Goal: Information Seeking & Learning: Learn about a topic

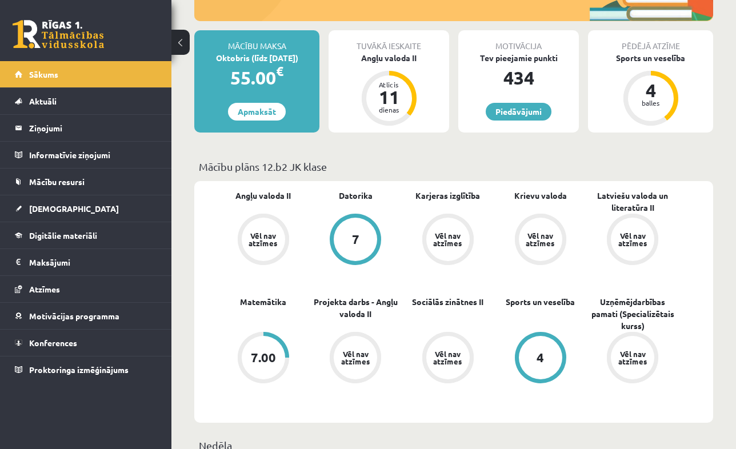
scroll to position [147, 0]
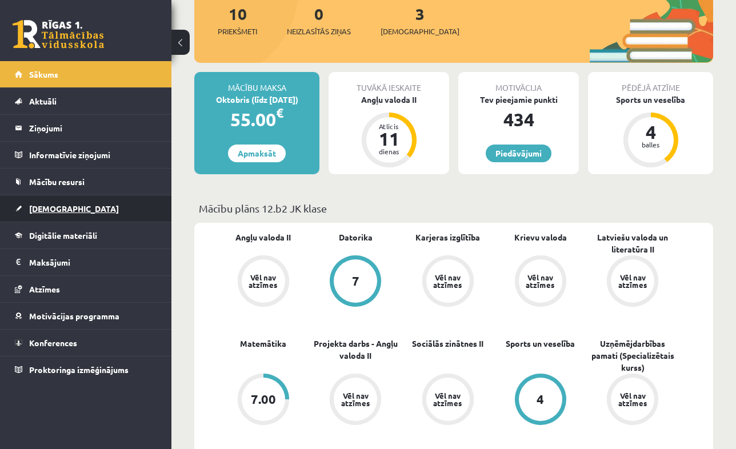
click at [71, 214] on link "[DEMOGRAPHIC_DATA]" at bounding box center [86, 208] width 142 height 26
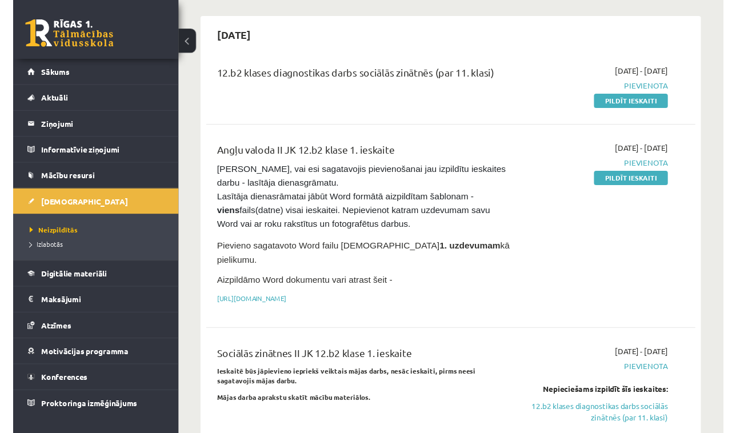
scroll to position [97, 0]
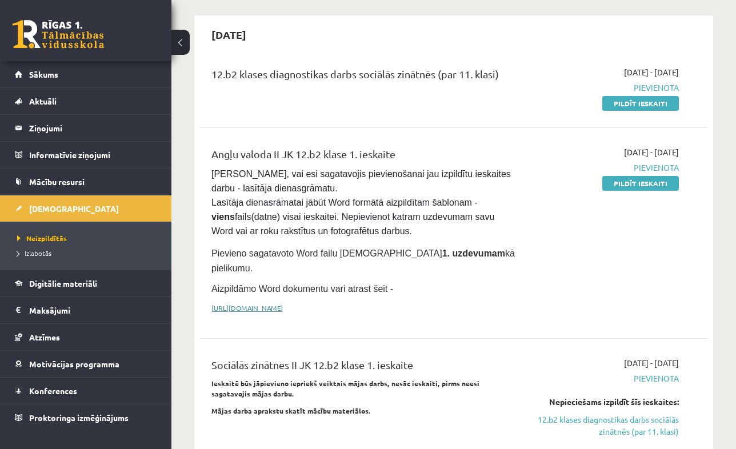
click at [283, 303] on link "[URL][DOMAIN_NAME]" at bounding box center [246, 307] width 71 height 9
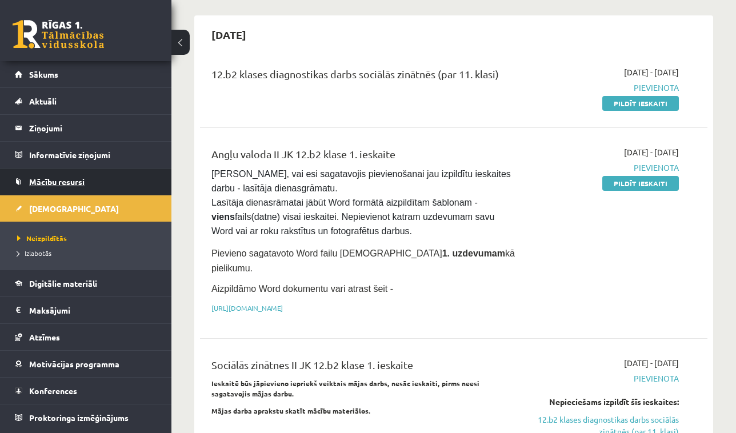
click at [68, 185] on span "Mācību resursi" at bounding box center [56, 182] width 55 height 10
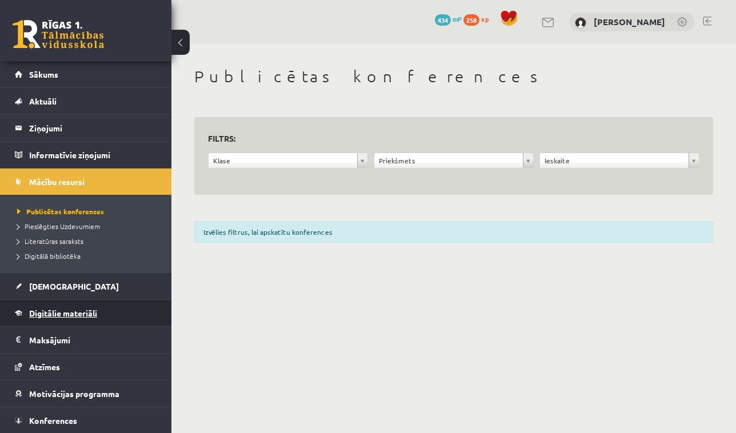
click at [66, 304] on link "Digitālie materiāli" at bounding box center [86, 313] width 142 height 26
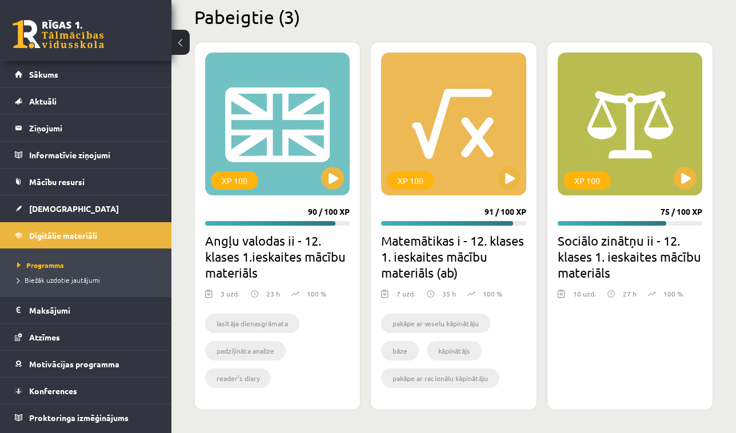
scroll to position [349, 0]
click at [235, 241] on h2 "Angļu valodas ii - 12. klases 1.ieskaites mācību materiāls" at bounding box center [277, 257] width 145 height 48
click at [234, 254] on h2 "Angļu valodas ii - 12. klases 1.ieskaites mācību materiāls" at bounding box center [277, 257] width 145 height 48
click at [266, 124] on div "XP 100" at bounding box center [277, 124] width 145 height 143
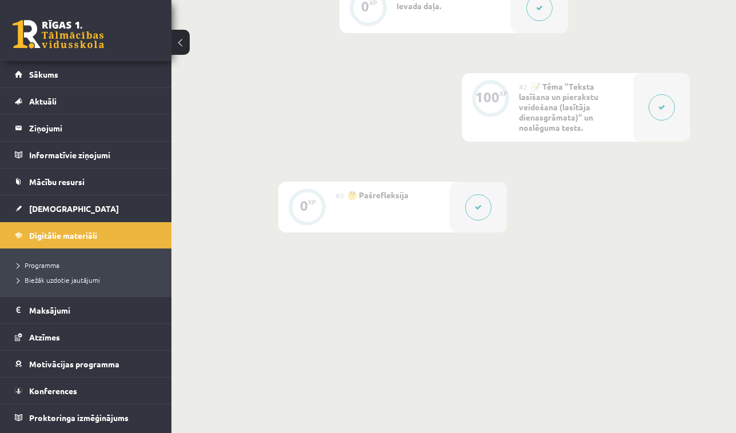
scroll to position [365, 0]
click at [641, 111] on div at bounding box center [661, 108] width 57 height 69
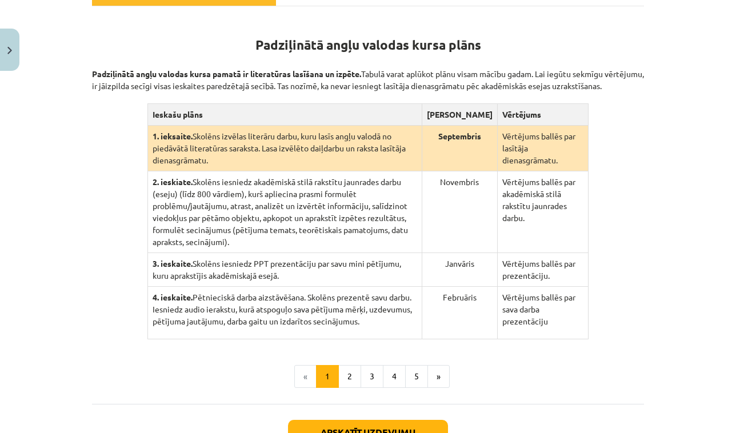
scroll to position [229, 0]
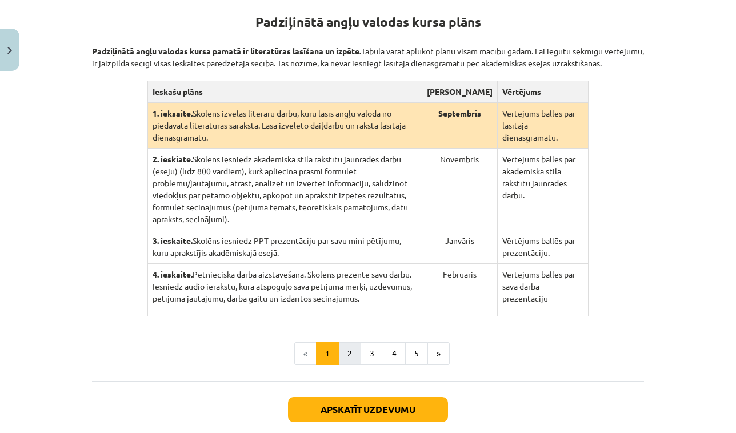
click at [349, 365] on button "2" at bounding box center [349, 353] width 23 height 23
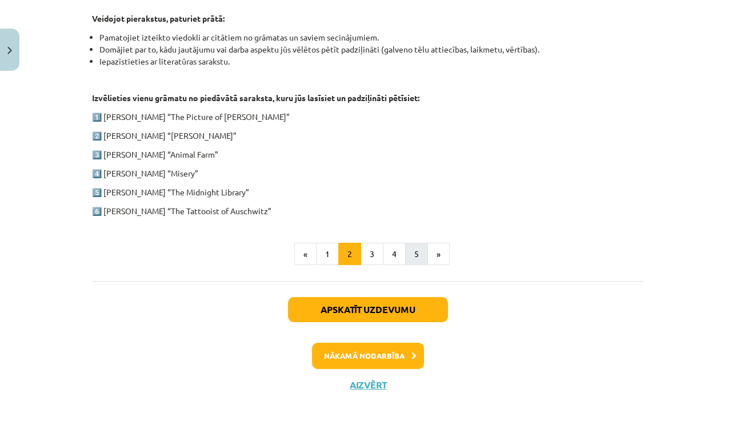
click at [413, 253] on button "5" at bounding box center [416, 254] width 23 height 23
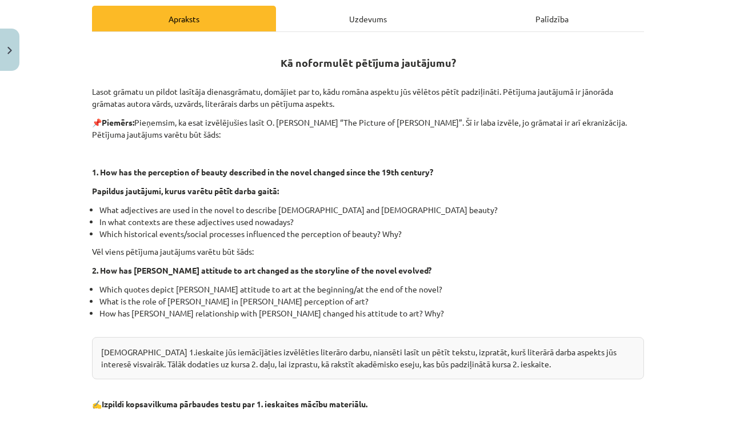
scroll to position [185, 0]
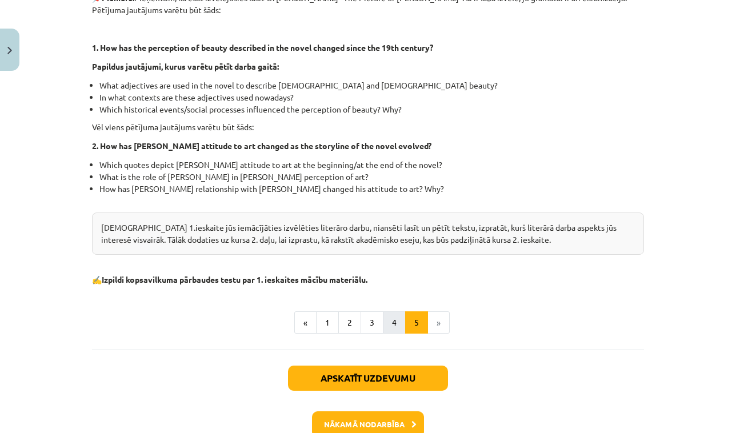
click at [392, 326] on button "4" at bounding box center [394, 322] width 23 height 23
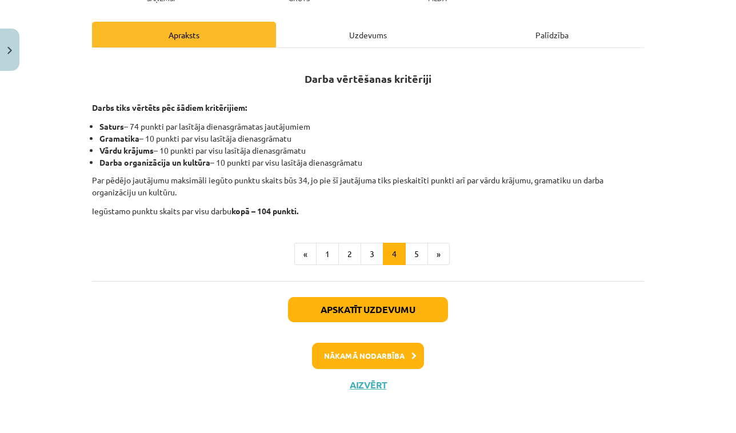
scroll to position [165, 0]
click at [373, 255] on button "3" at bounding box center [372, 254] width 23 height 23
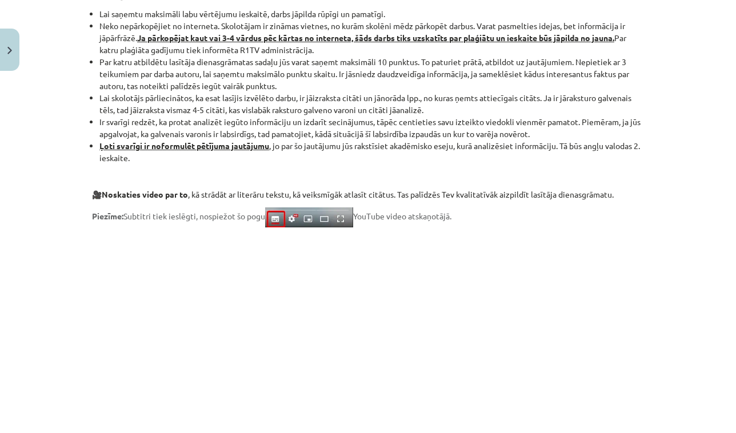
scroll to position [750, 0]
click at [13, 57] on button "Close" at bounding box center [9, 50] width 19 height 42
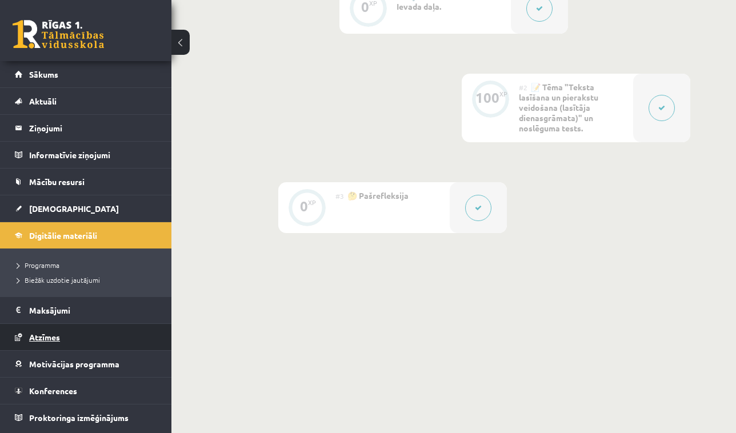
click at [53, 338] on span "Atzīmes" at bounding box center [44, 337] width 31 height 10
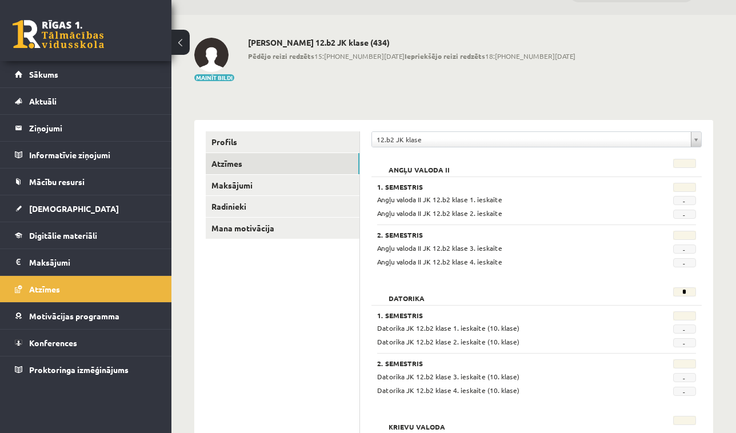
scroll to position [42, 0]
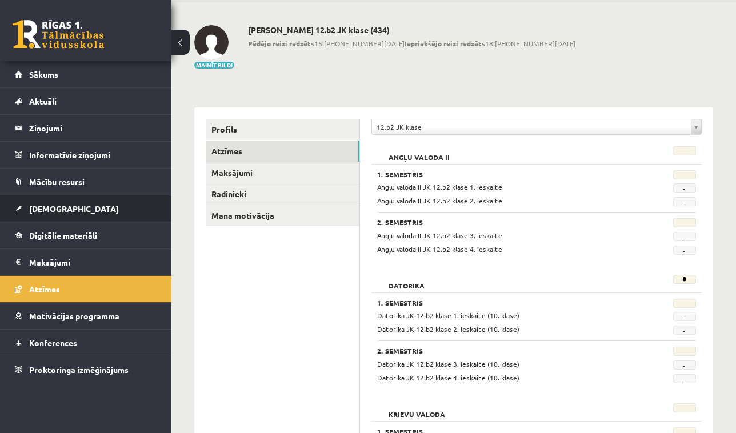
click at [59, 214] on link "[DEMOGRAPHIC_DATA]" at bounding box center [86, 208] width 142 height 26
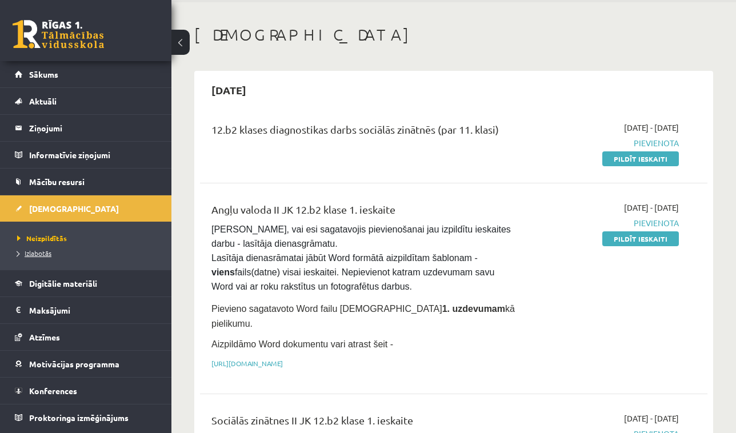
click at [46, 255] on span "Izlabotās" at bounding box center [34, 253] width 34 height 9
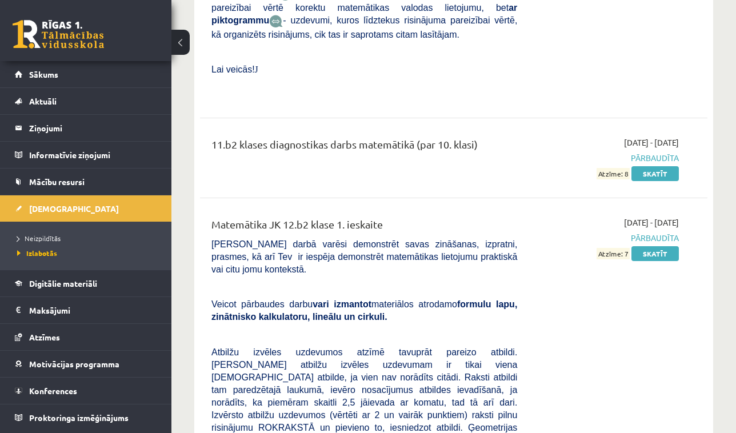
scroll to position [2724, 0]
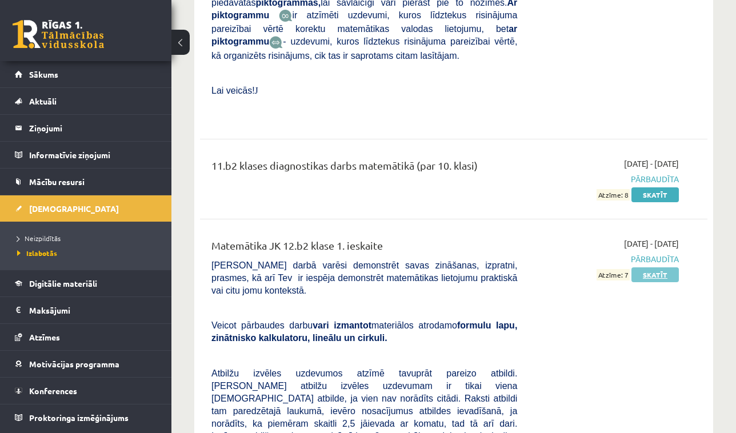
click at [651, 267] on link "Skatīt" at bounding box center [654, 274] width 47 height 15
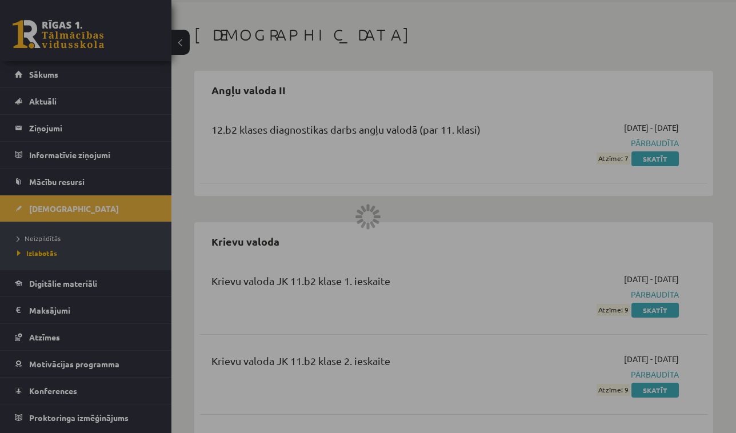
scroll to position [365, 0]
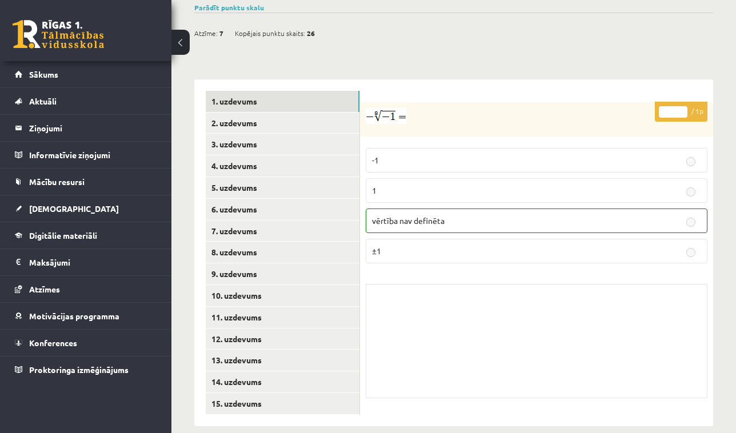
scroll to position [431, 0]
click at [299, 113] on link "2. uzdevums" at bounding box center [283, 123] width 154 height 21
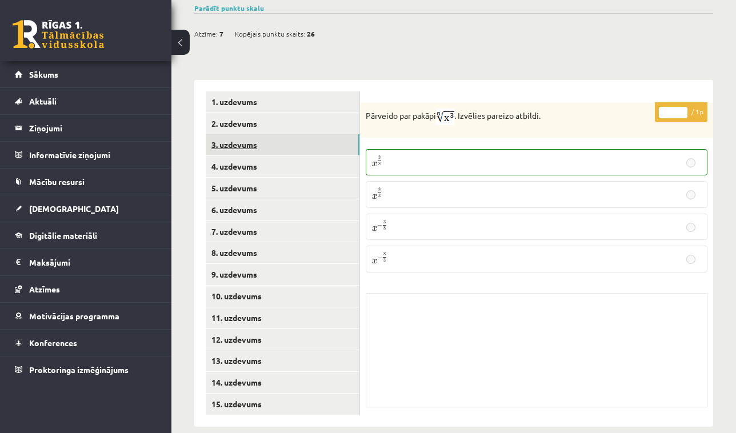
click at [281, 134] on link "3. uzdevums" at bounding box center [283, 144] width 154 height 21
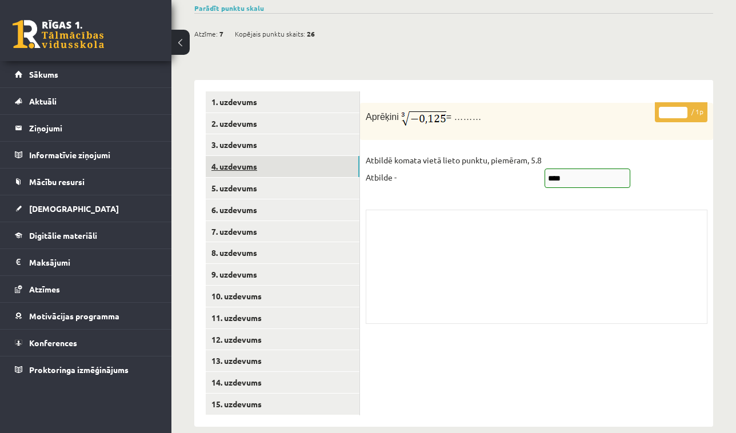
click at [286, 156] on link "4. uzdevums" at bounding box center [283, 166] width 154 height 21
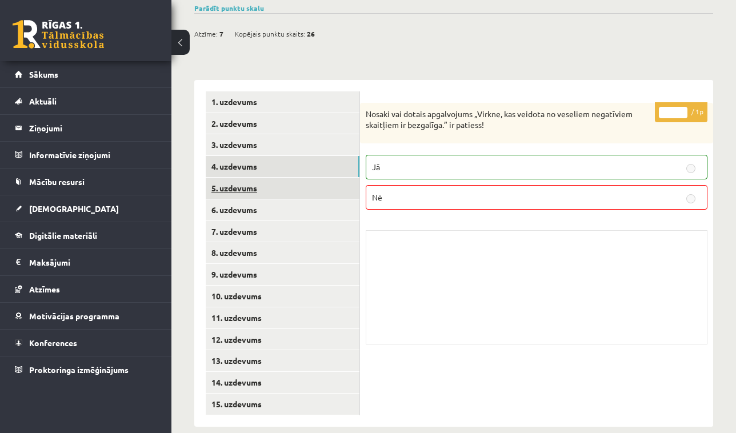
click at [286, 178] on link "5. uzdevums" at bounding box center [283, 188] width 154 height 21
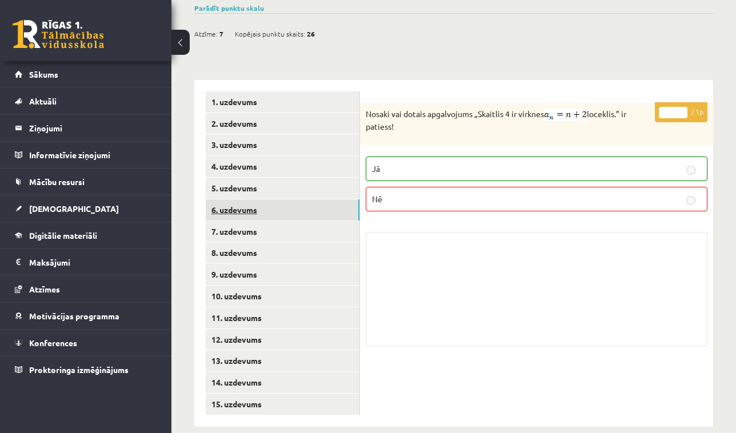
click at [283, 199] on link "6. uzdevums" at bounding box center [283, 209] width 154 height 21
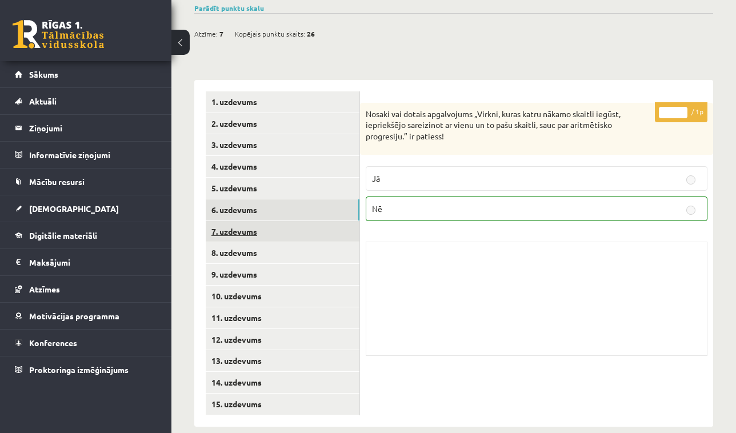
click at [273, 225] on link "7. uzdevums" at bounding box center [283, 231] width 154 height 21
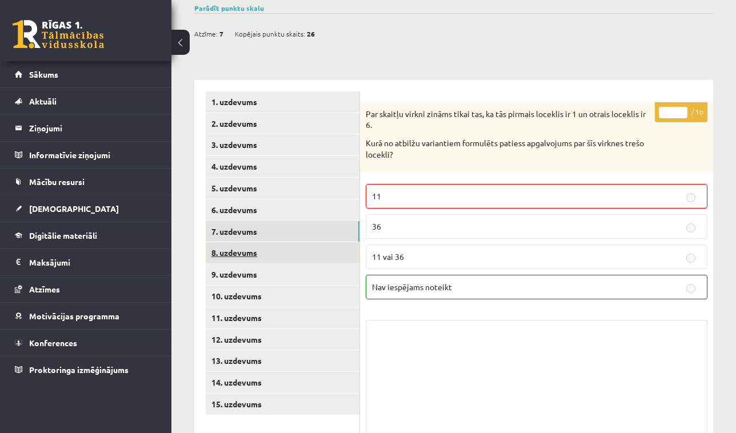
click at [271, 242] on link "8. uzdevums" at bounding box center [283, 252] width 154 height 21
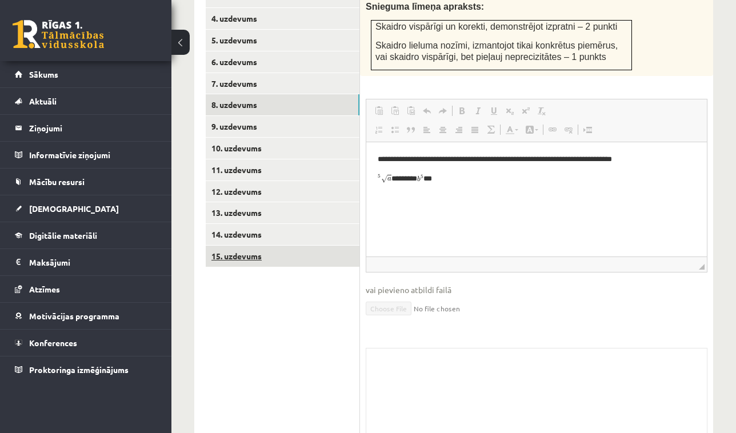
scroll to position [578, 0]
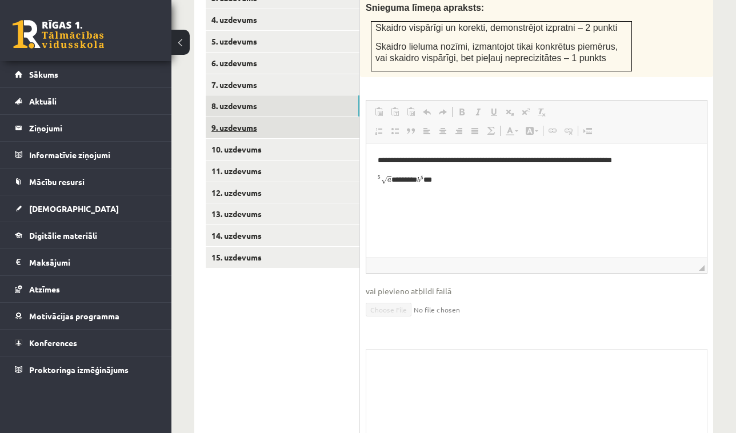
click at [259, 117] on link "9. uzdevums" at bounding box center [283, 127] width 154 height 21
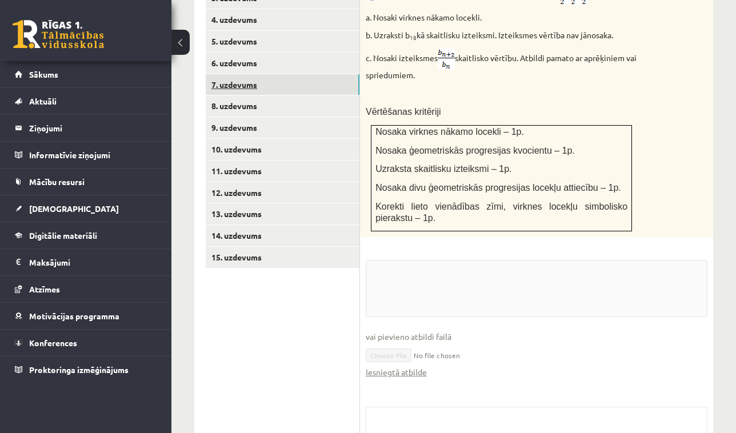
click at [251, 74] on link "7. uzdevums" at bounding box center [283, 84] width 154 height 21
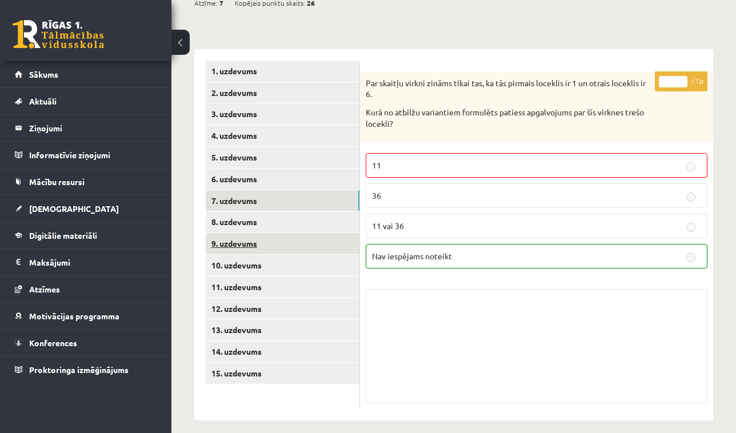
click at [255, 233] on link "9. uzdevums" at bounding box center [283, 243] width 154 height 21
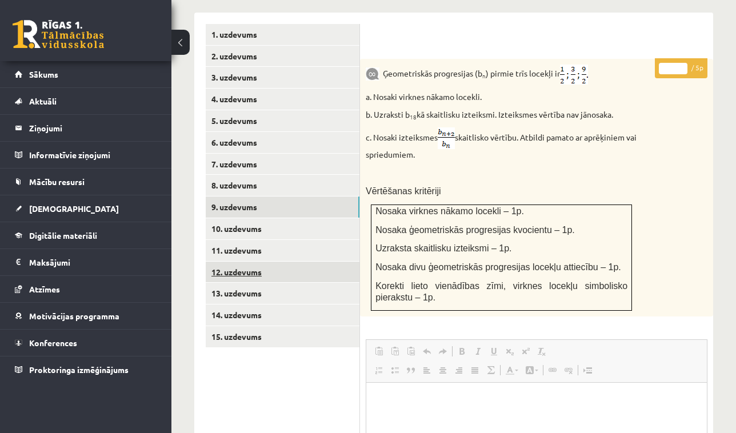
scroll to position [499, 0]
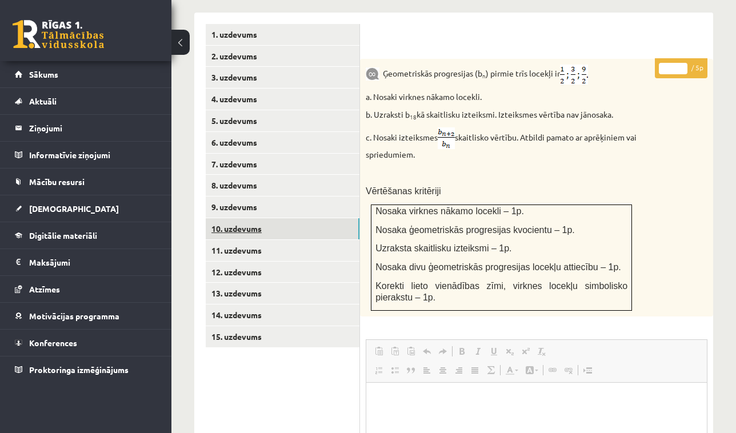
click at [249, 218] on link "10. uzdevums" at bounding box center [283, 228] width 154 height 21
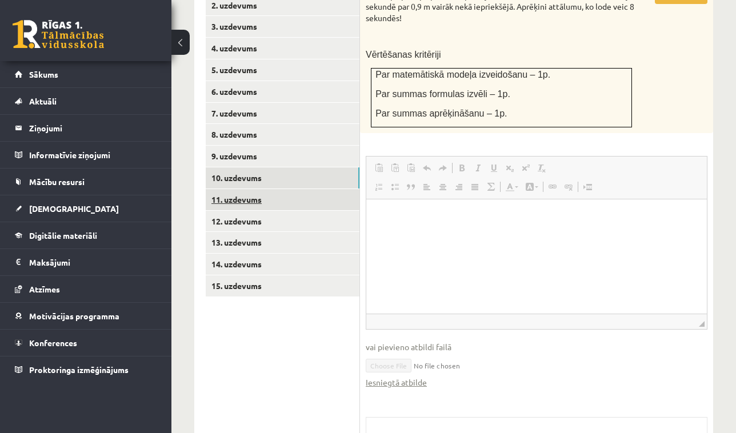
scroll to position [543, 0]
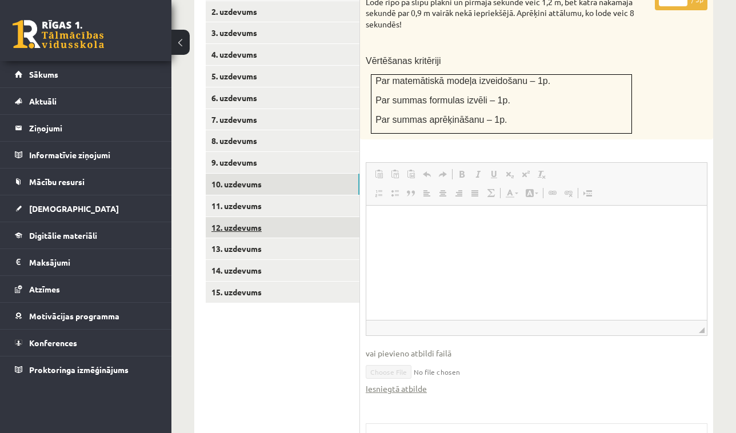
click at [247, 217] on link "12. uzdevums" at bounding box center [283, 227] width 154 height 21
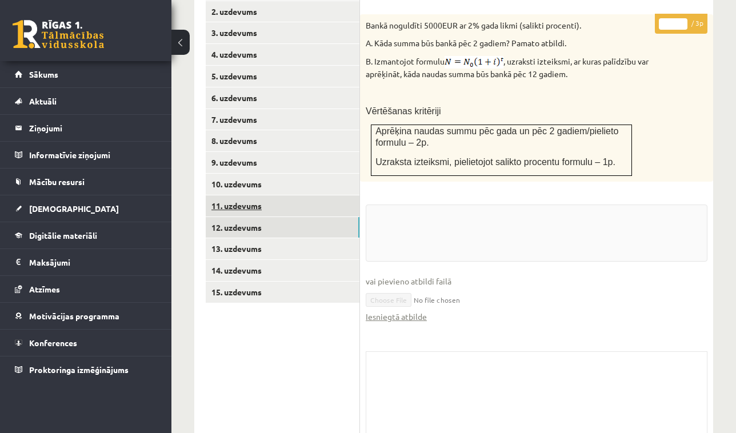
click at [245, 196] on link "11. uzdevums" at bounding box center [283, 205] width 154 height 21
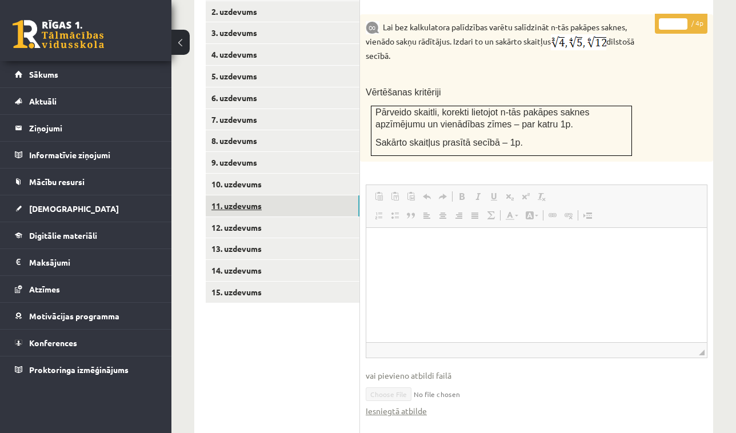
scroll to position [0, 0]
click at [246, 217] on link "12. uzdevums" at bounding box center [283, 227] width 154 height 21
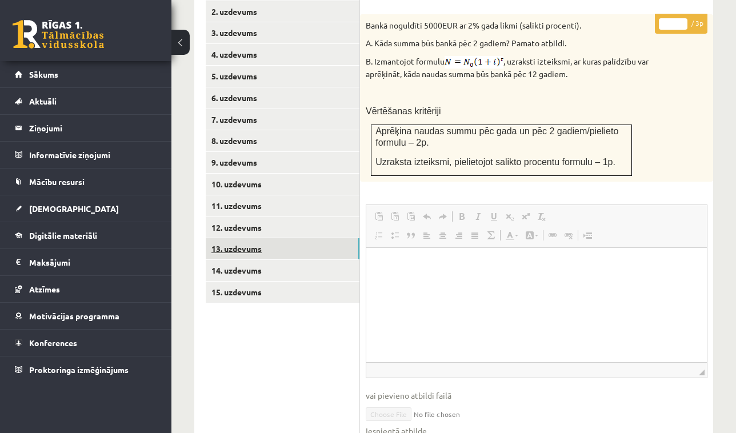
click at [252, 238] on link "13. uzdevums" at bounding box center [283, 248] width 154 height 21
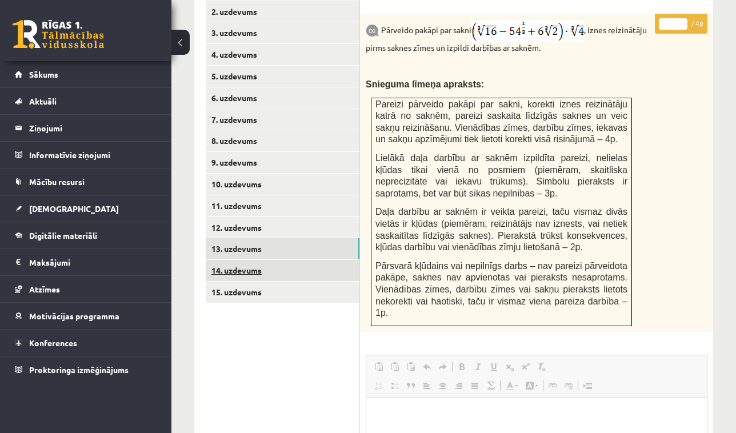
click at [251, 260] on link "14. uzdevums" at bounding box center [283, 270] width 154 height 21
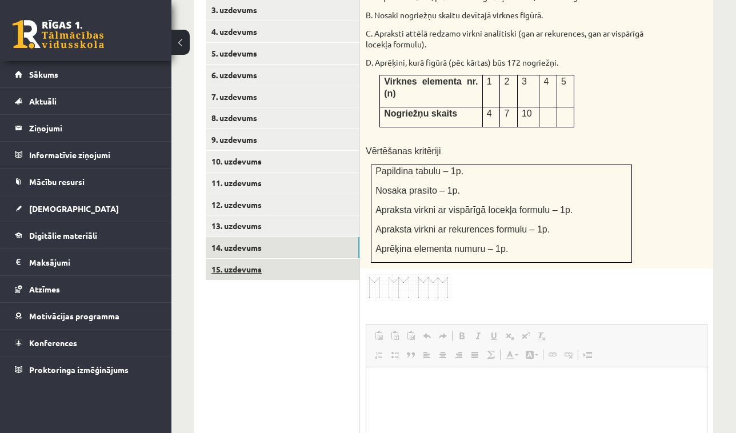
scroll to position [565, 0]
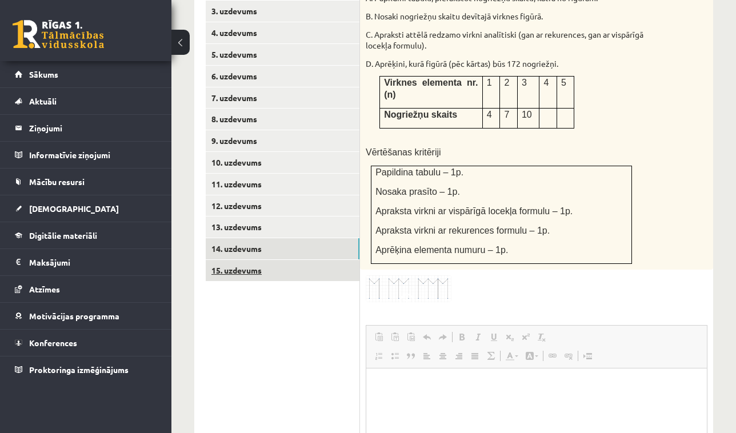
click at [251, 260] on link "15. uzdevums" at bounding box center [283, 270] width 154 height 21
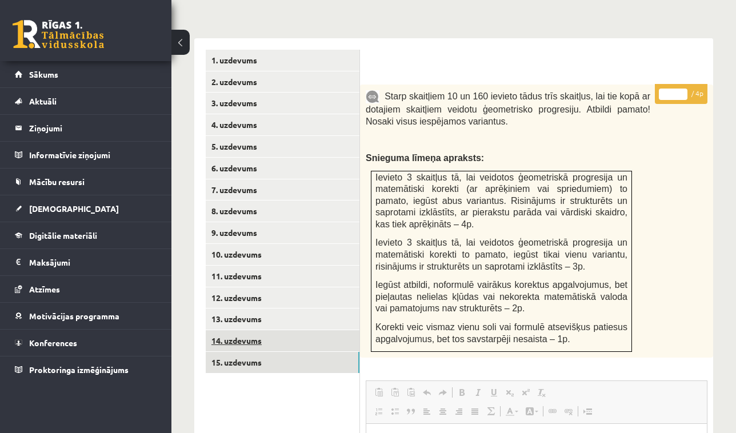
scroll to position [470, 0]
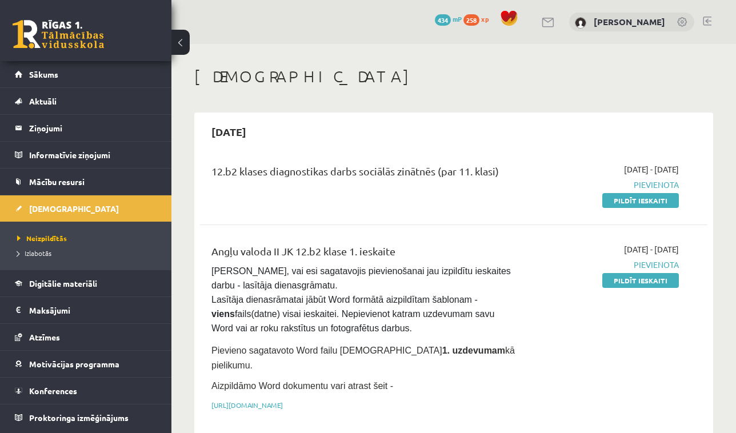
scroll to position [97, 0]
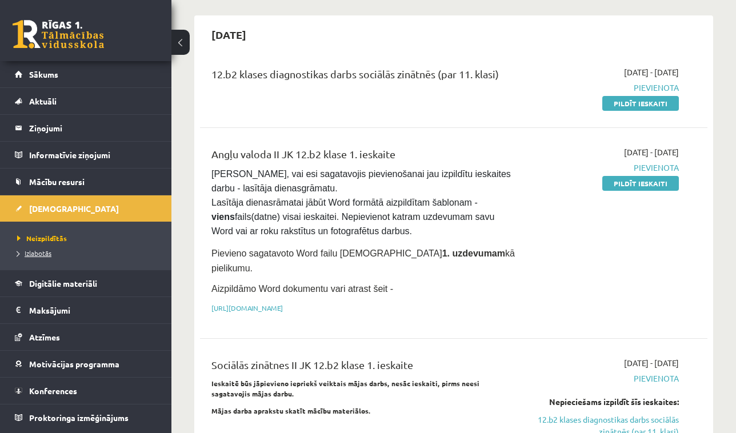
click at [75, 254] on link "Izlabotās" at bounding box center [88, 253] width 143 height 10
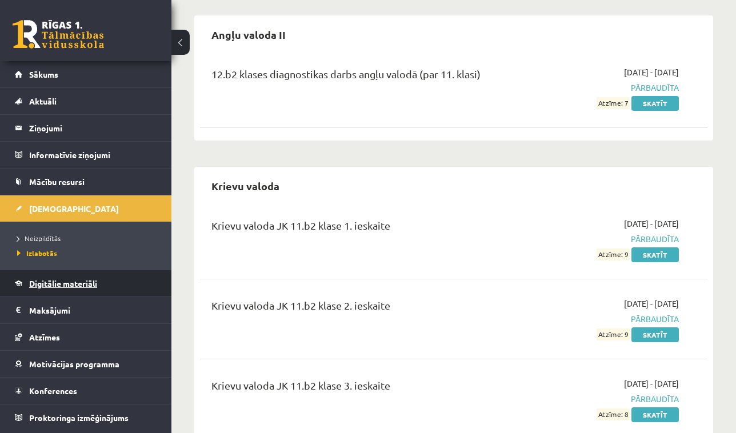
click at [73, 294] on link "Digitālie materiāli" at bounding box center [86, 283] width 142 height 26
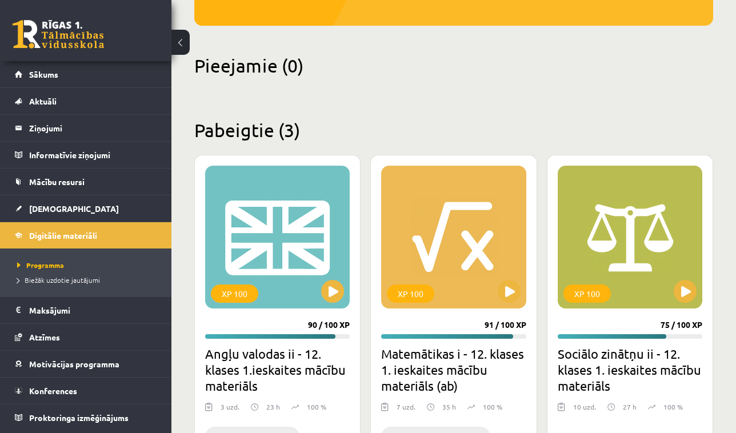
scroll to position [278, 0]
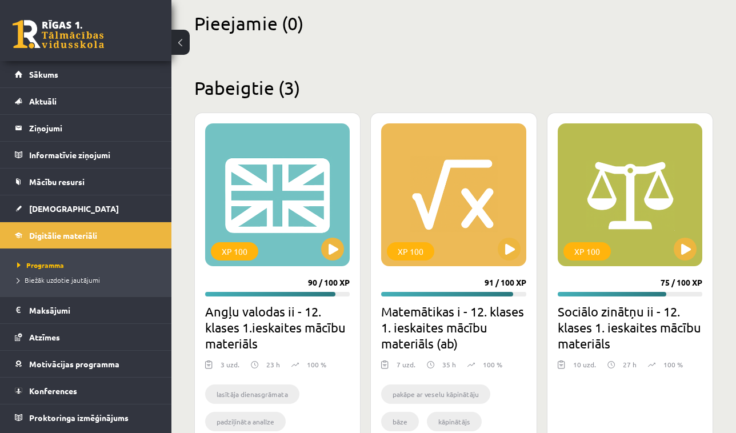
click at [259, 311] on h2 "Angļu valodas ii - 12. klases 1.ieskaites mācību materiāls" at bounding box center [277, 327] width 145 height 48
click at [258, 281] on div "XP 100 90 / 100 XP Angļu valodas ii - 12. klases 1.ieskaites mācību materiāls 3…" at bounding box center [277, 297] width 166 height 369
click at [269, 201] on div "XP 100" at bounding box center [277, 194] width 145 height 143
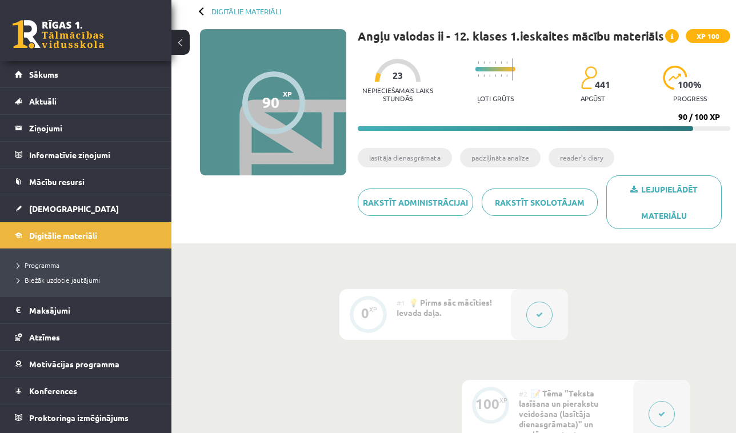
scroll to position [91, 0]
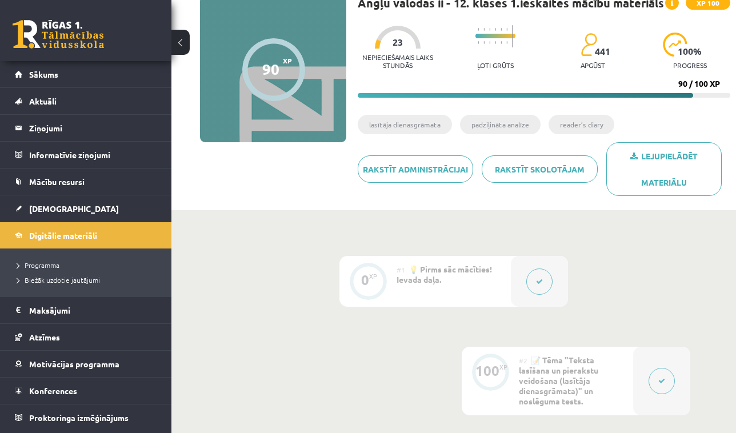
click at [538, 284] on icon at bounding box center [539, 281] width 7 height 7
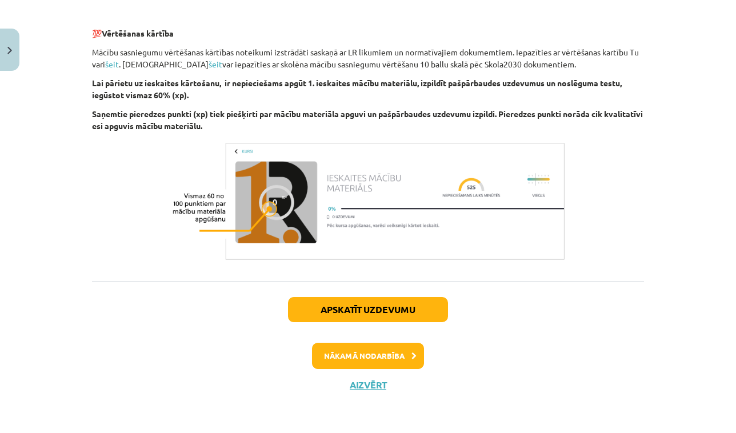
scroll to position [808, 0]
click at [389, 353] on button "Nākamā nodarbība" at bounding box center [368, 356] width 112 height 26
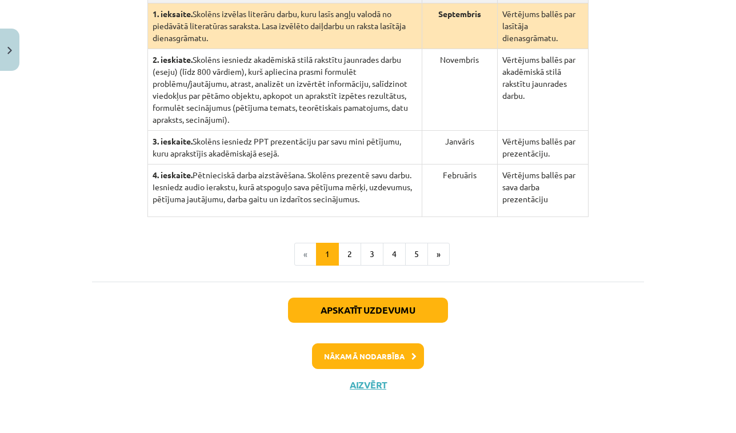
scroll to position [369, 0]
click at [389, 357] on button "Nākamā nodarbība" at bounding box center [368, 356] width 112 height 26
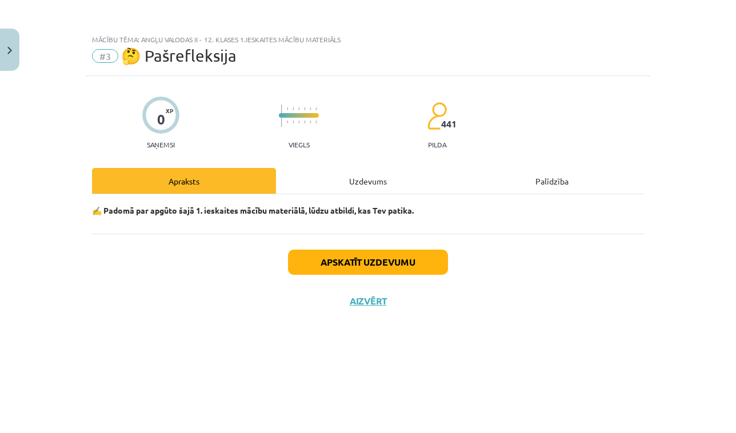
click at [383, 267] on button "Apskatīt uzdevumu" at bounding box center [368, 262] width 160 height 25
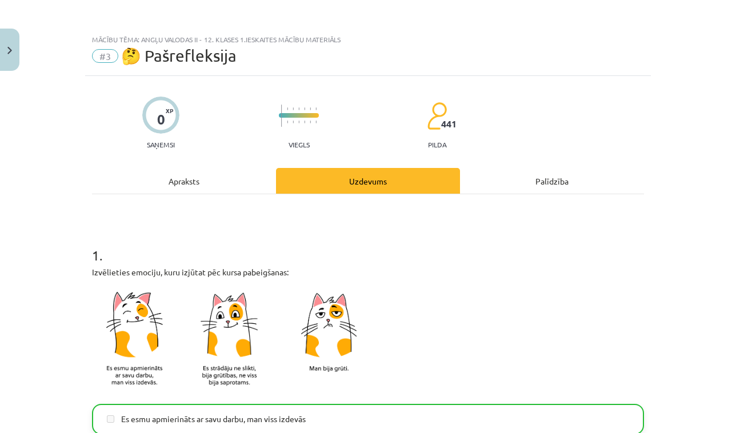
click at [240, 190] on div "Apraksts" at bounding box center [184, 181] width 184 height 26
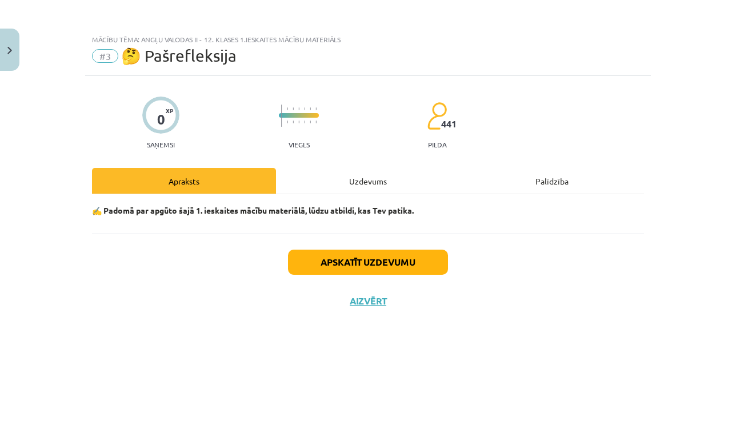
click at [9, 49] on img "Close" at bounding box center [9, 50] width 5 height 7
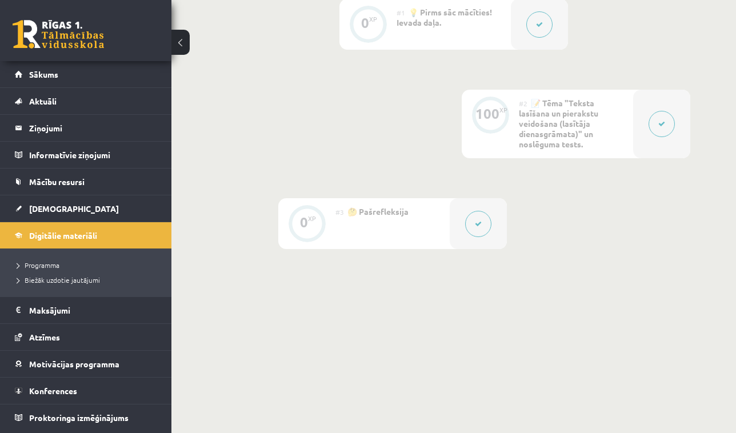
scroll to position [348, 0]
click at [645, 134] on div at bounding box center [661, 124] width 57 height 69
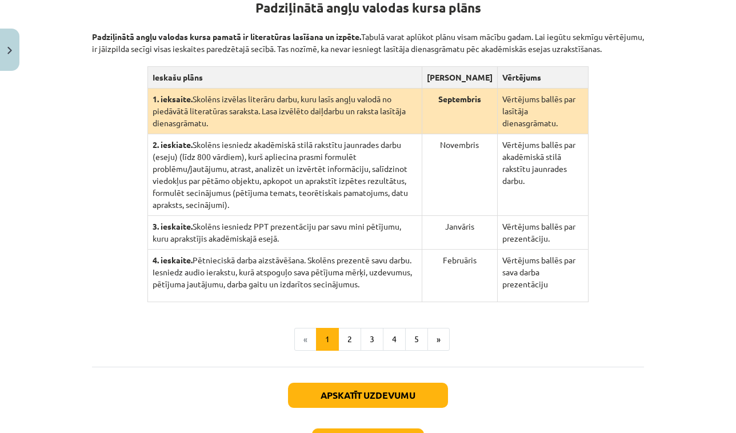
scroll to position [242, 0]
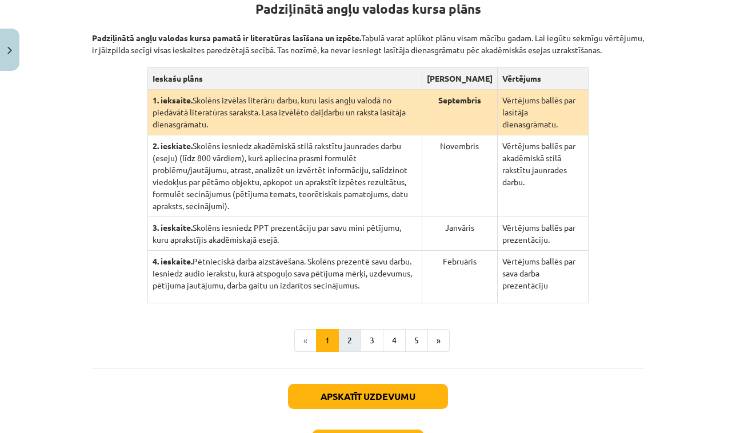
click at [350, 352] on button "2" at bounding box center [349, 340] width 23 height 23
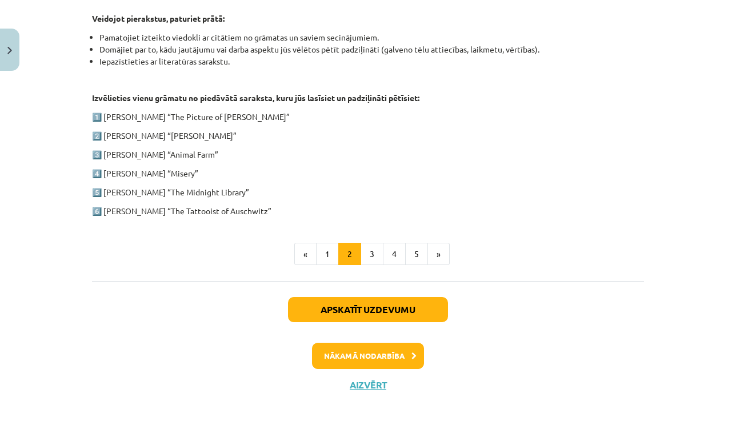
scroll to position [590, 0]
drag, startPoint x: 275, startPoint y: 213, endPoint x: 107, endPoint y: 210, distance: 168.6
click at [107, 210] on p "6️⃣ [PERSON_NAME] “The Tattooist of Auschwitz”" at bounding box center [368, 211] width 552 height 12
copy p "[PERSON_NAME] “The Tattooist of Auschwitz”"
